Goal: Find specific page/section: Find specific page/section

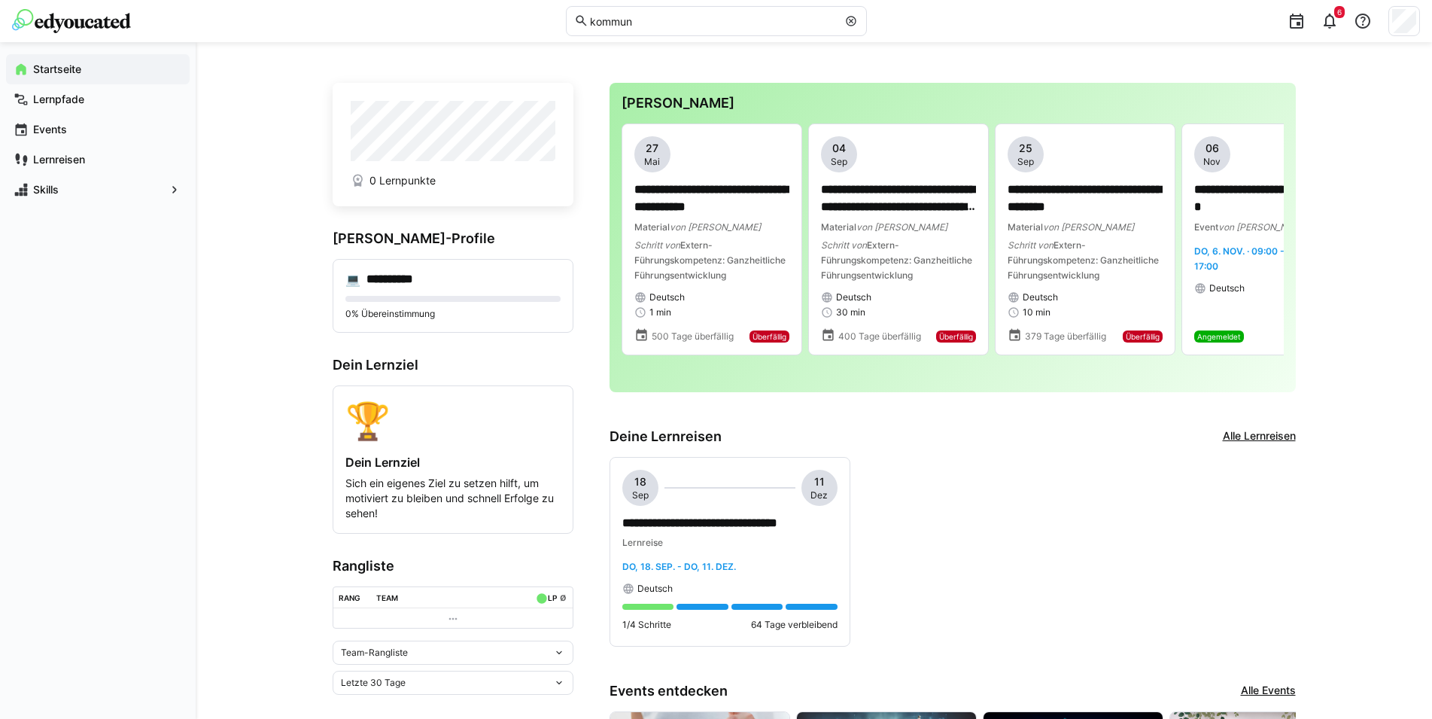
scroll to position [62, 0]
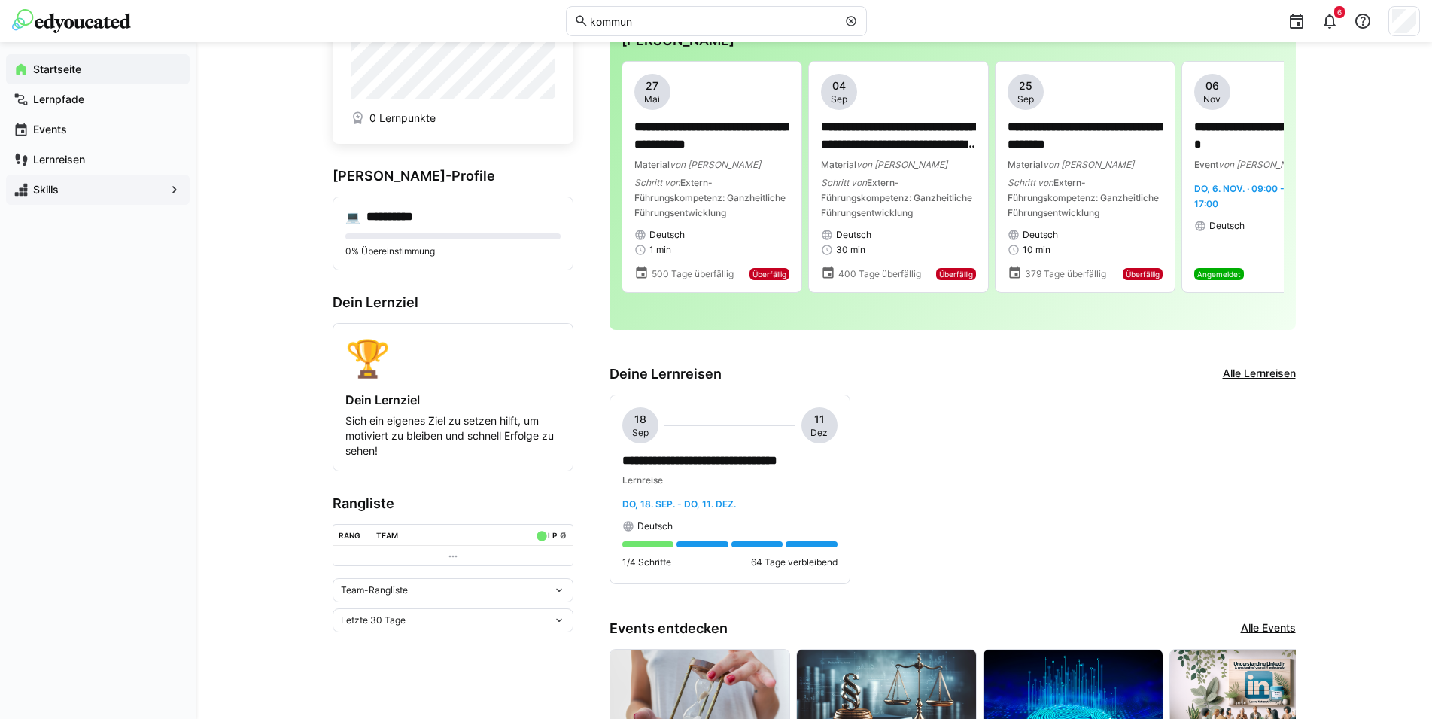
click at [0, 0] on app-navigation-label "Skills" at bounding box center [0, 0] width 0 height 0
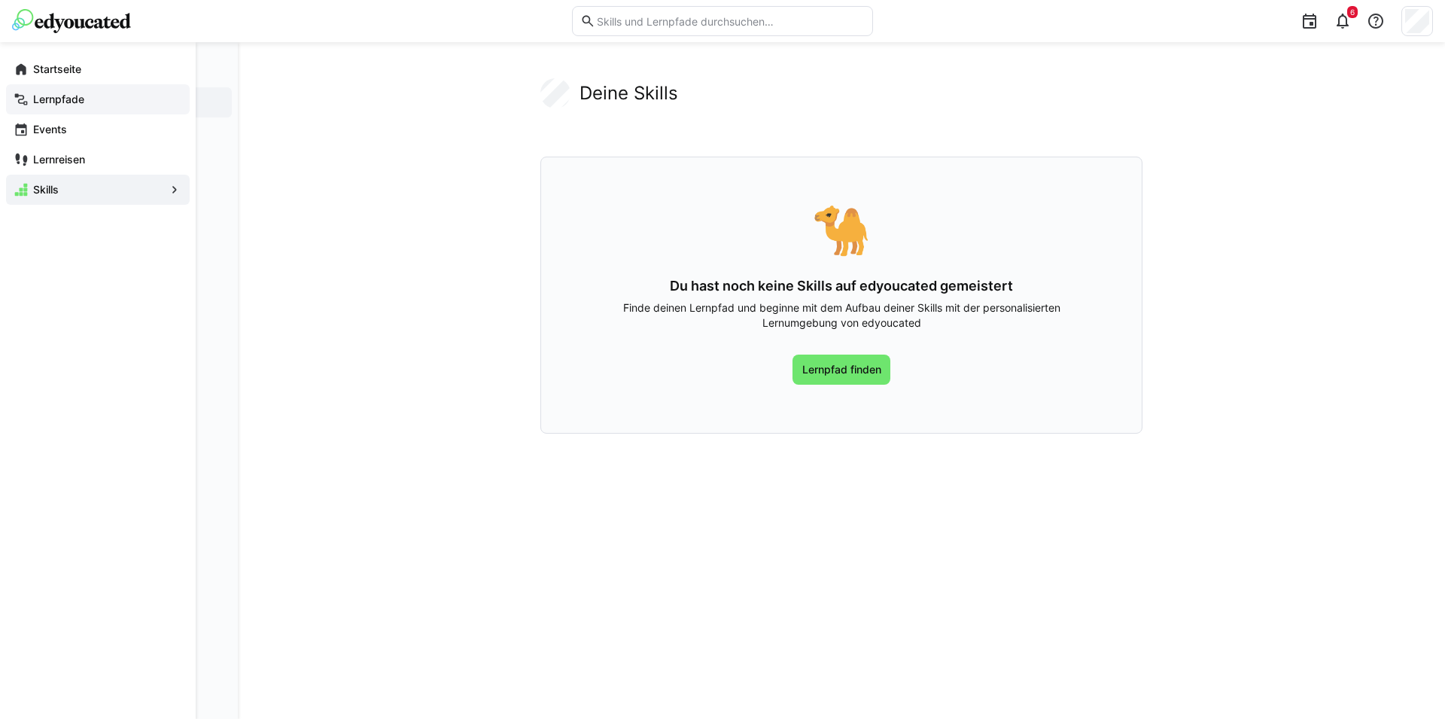
click at [0, 0] on app-navigation-label "Lernpfade" at bounding box center [0, 0] width 0 height 0
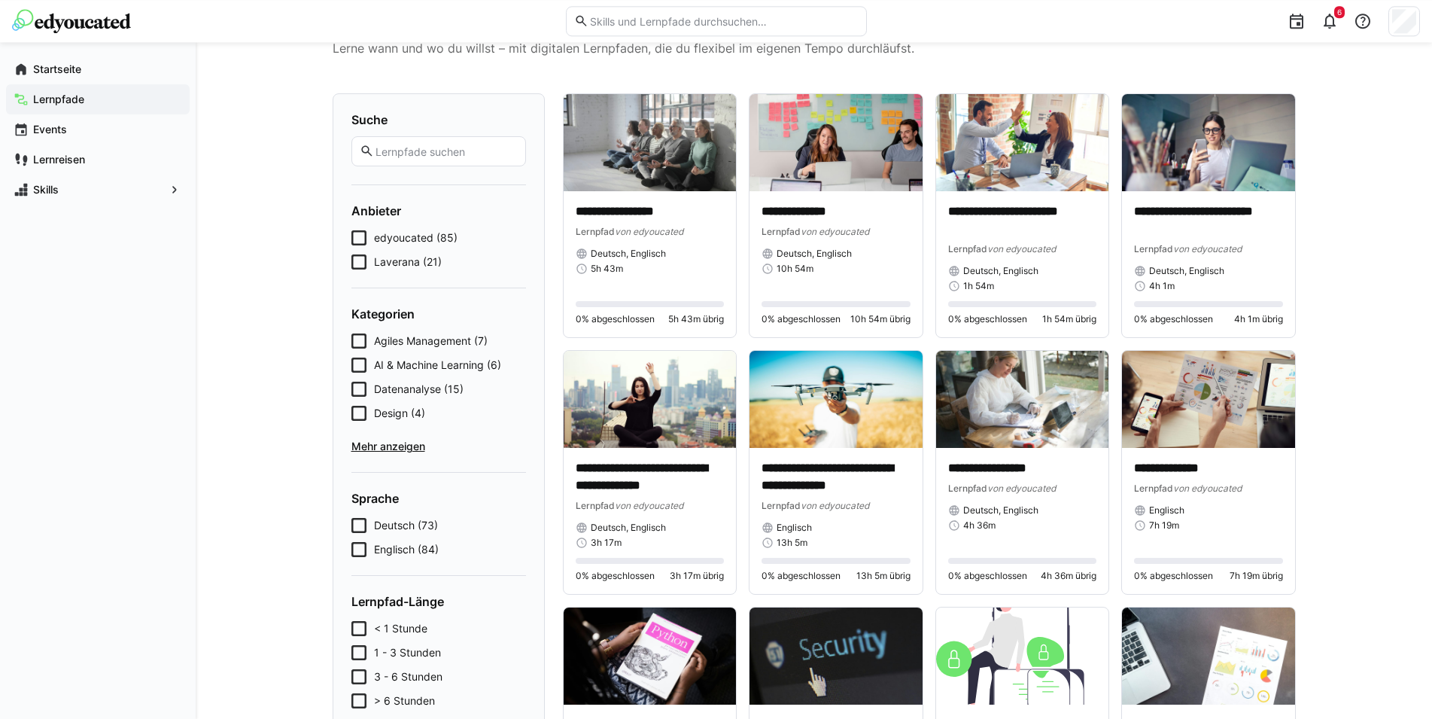
scroll to position [77, 0]
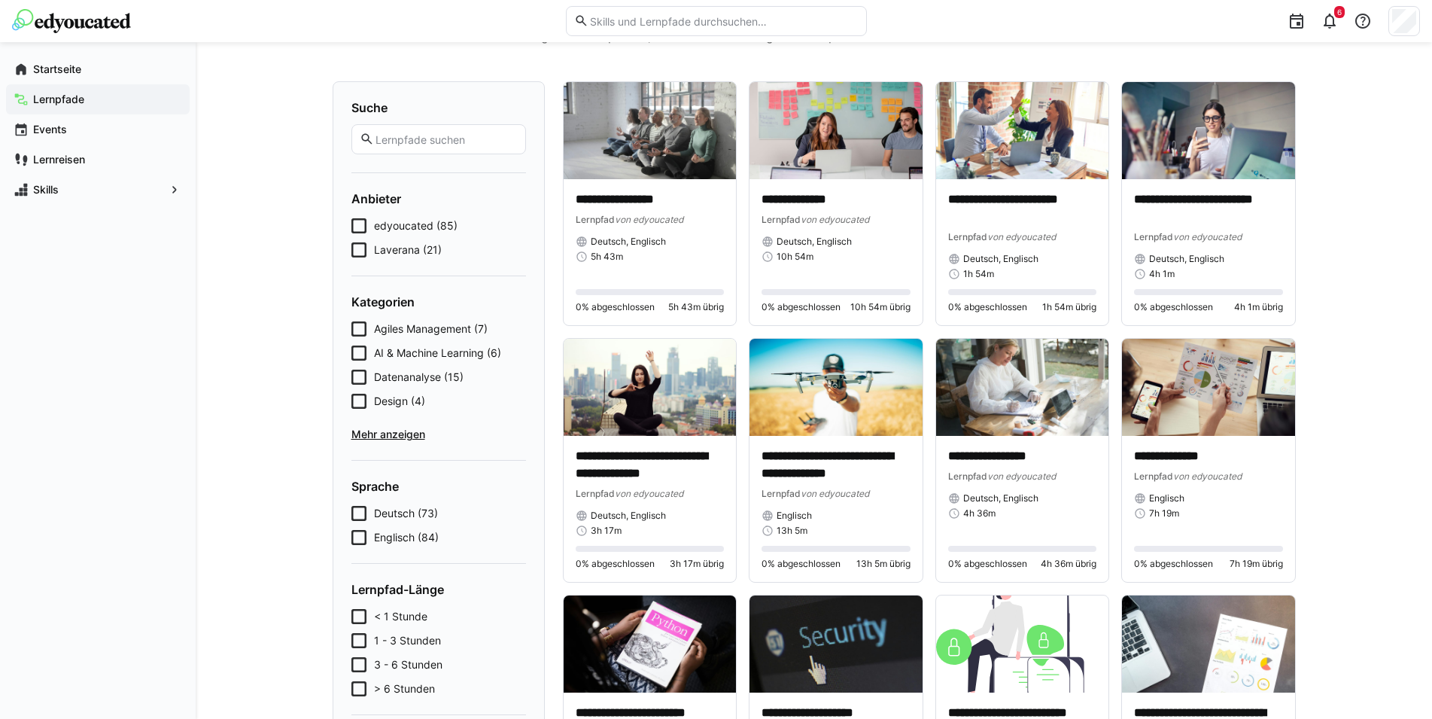
click at [354, 245] on icon at bounding box center [358, 249] width 15 height 15
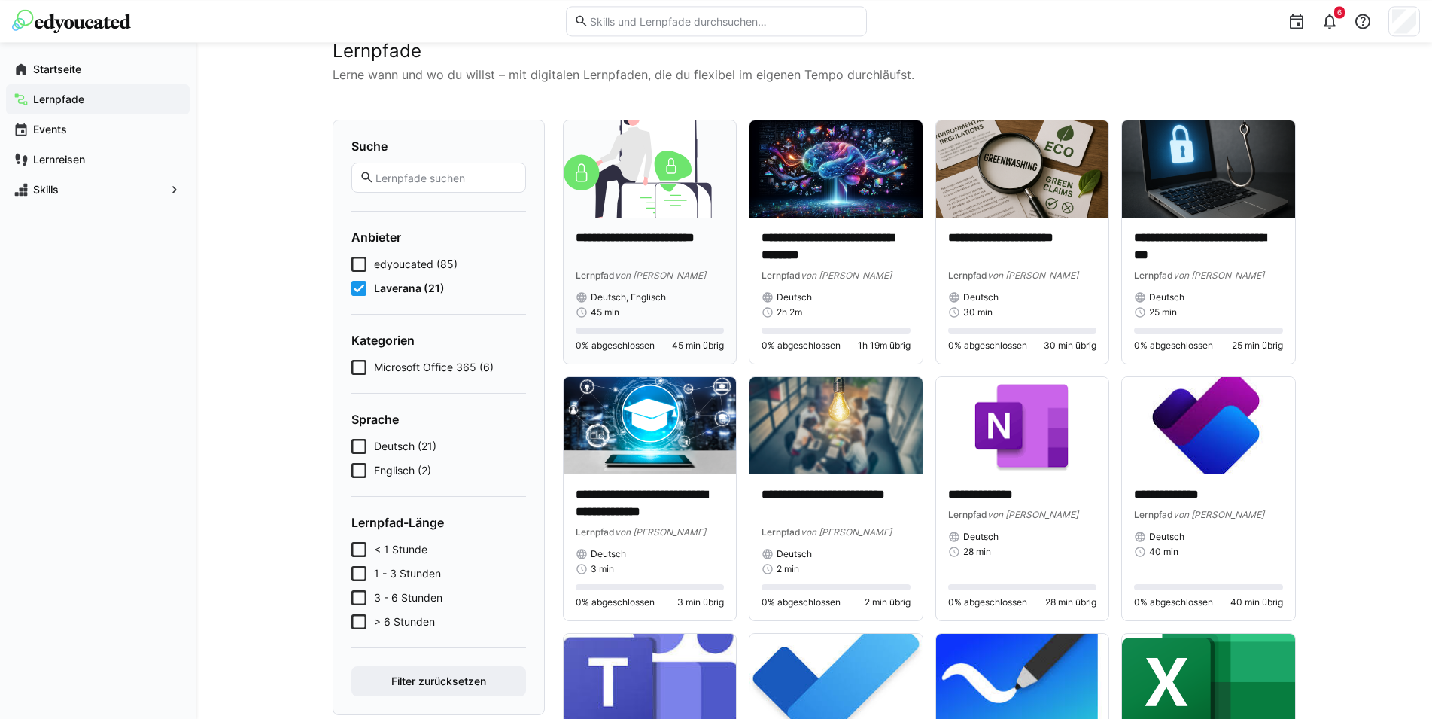
scroll to position [0, 0]
